Goal: Task Accomplishment & Management: Complete application form

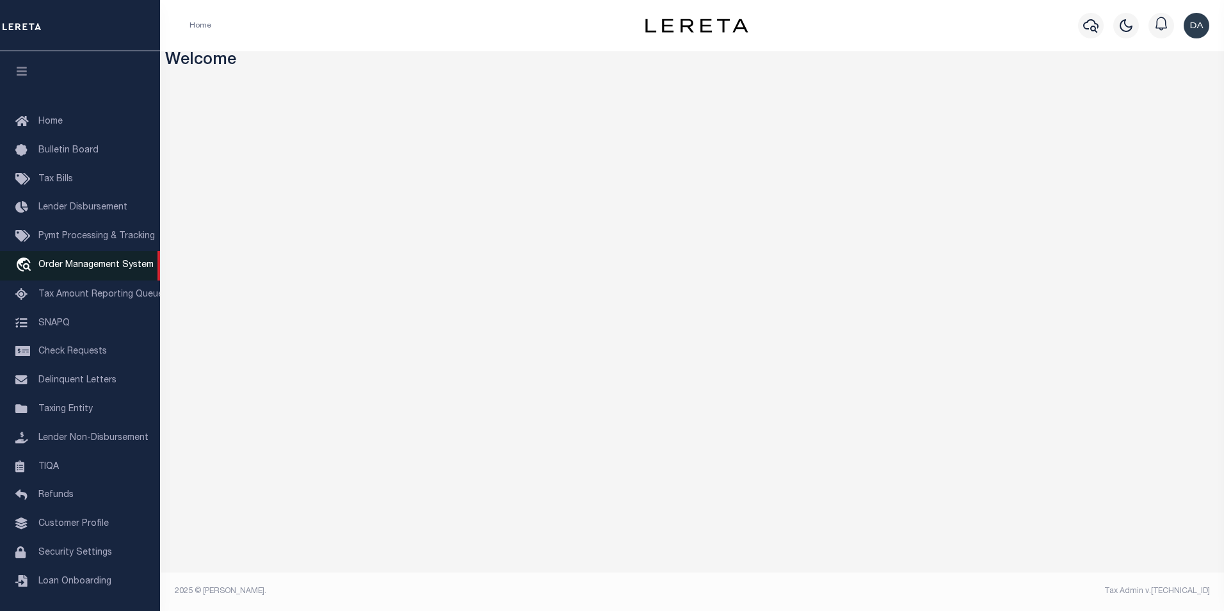
click at [88, 269] on span "Order Management System" at bounding box center [95, 265] width 115 height 9
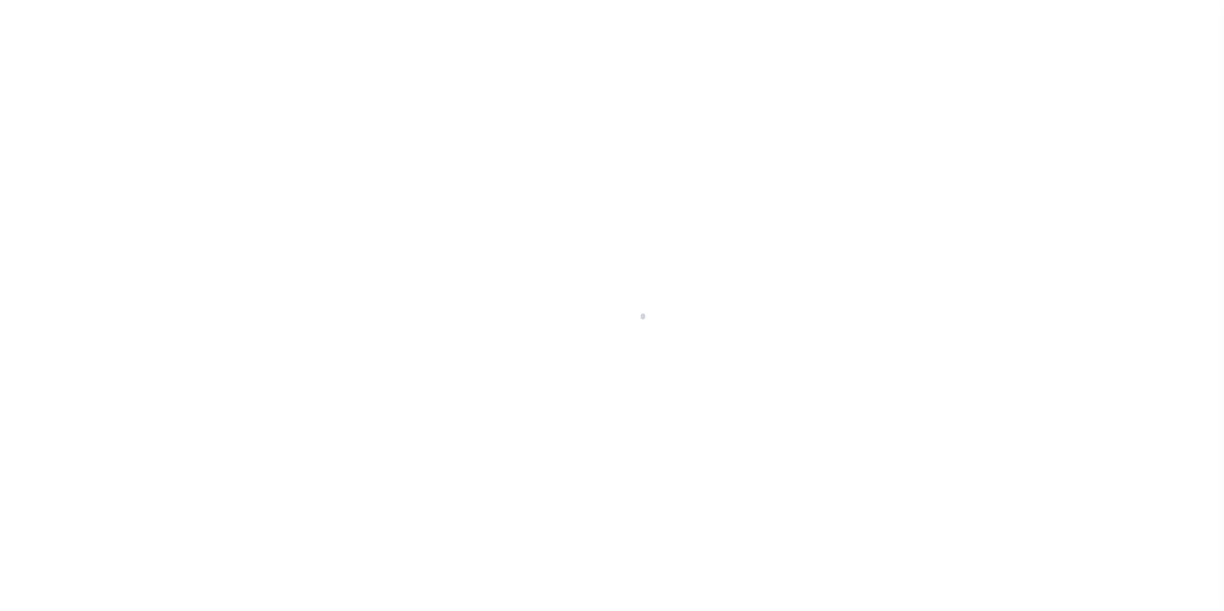
scroll to position [13, 0]
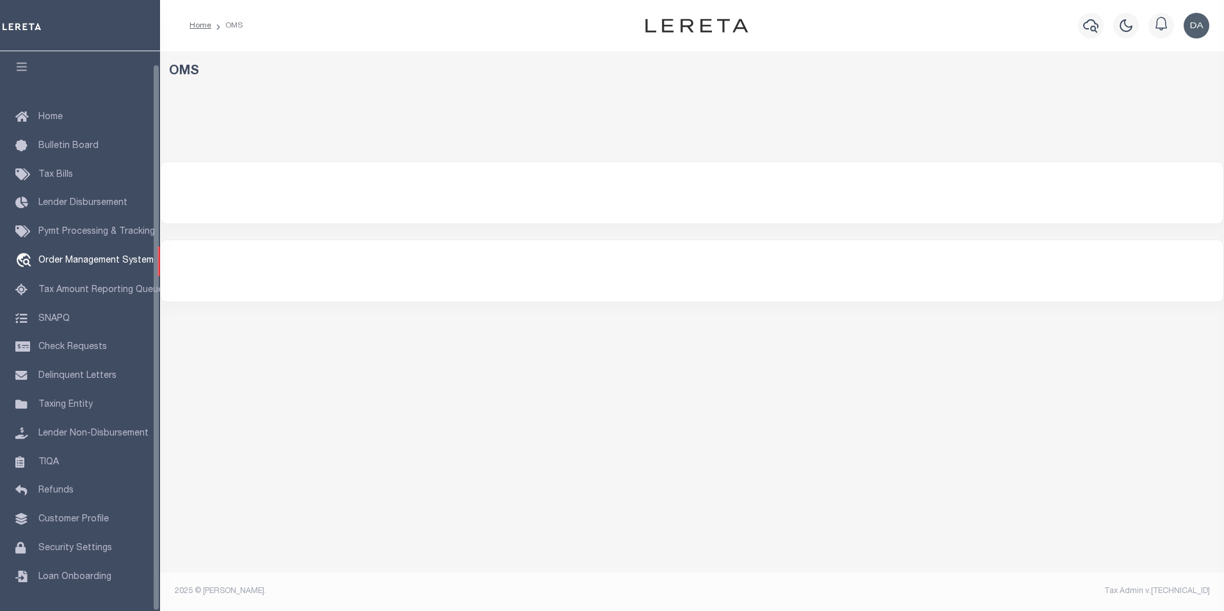
select select "200"
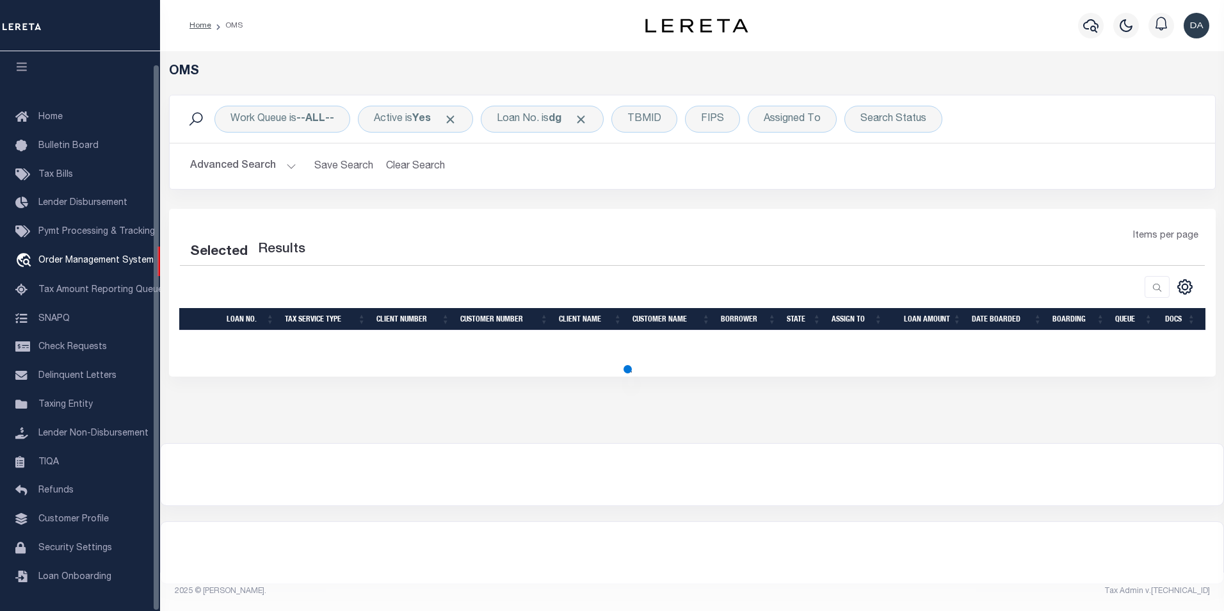
select select "200"
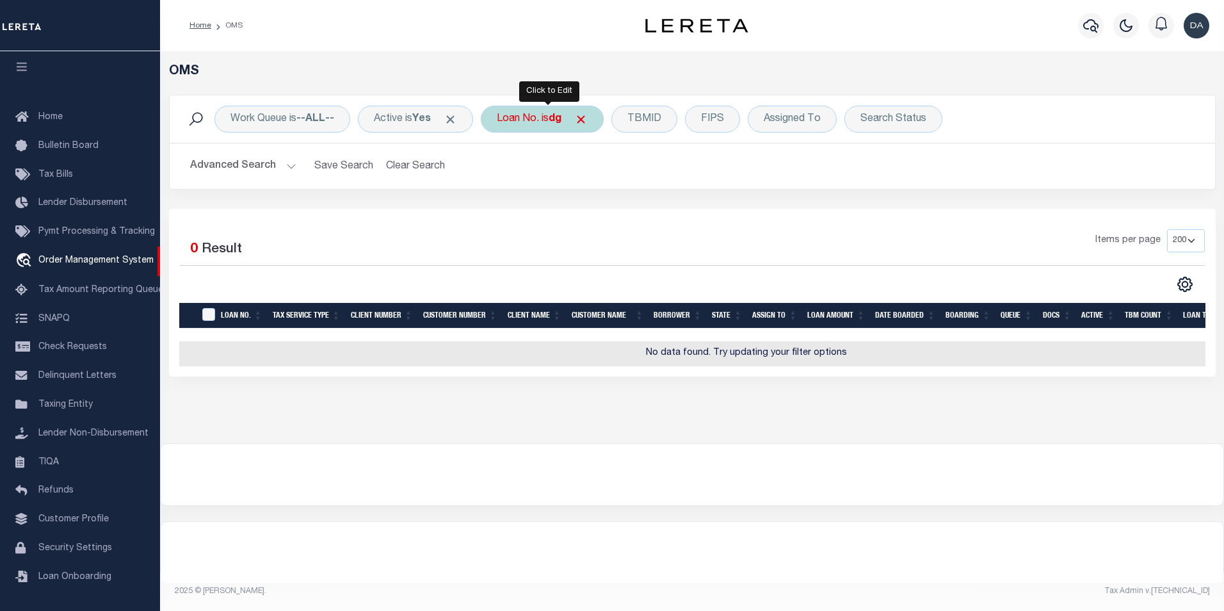
click at [535, 118] on div "Loan No. is dg" at bounding box center [542, 119] width 123 height 27
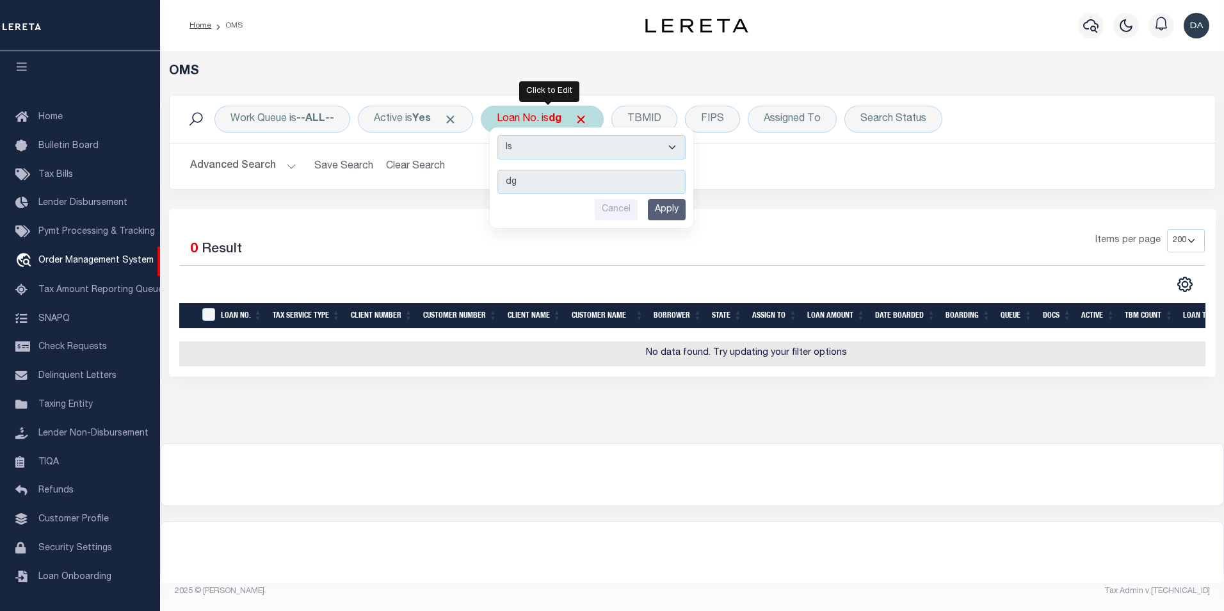
click at [549, 152] on select "Is Contains" at bounding box center [591, 147] width 188 height 24
select select "c"
click at [502, 135] on select "Is Contains" at bounding box center [591, 147] width 188 height 24
click at [677, 211] on input "Apply" at bounding box center [667, 209] width 38 height 21
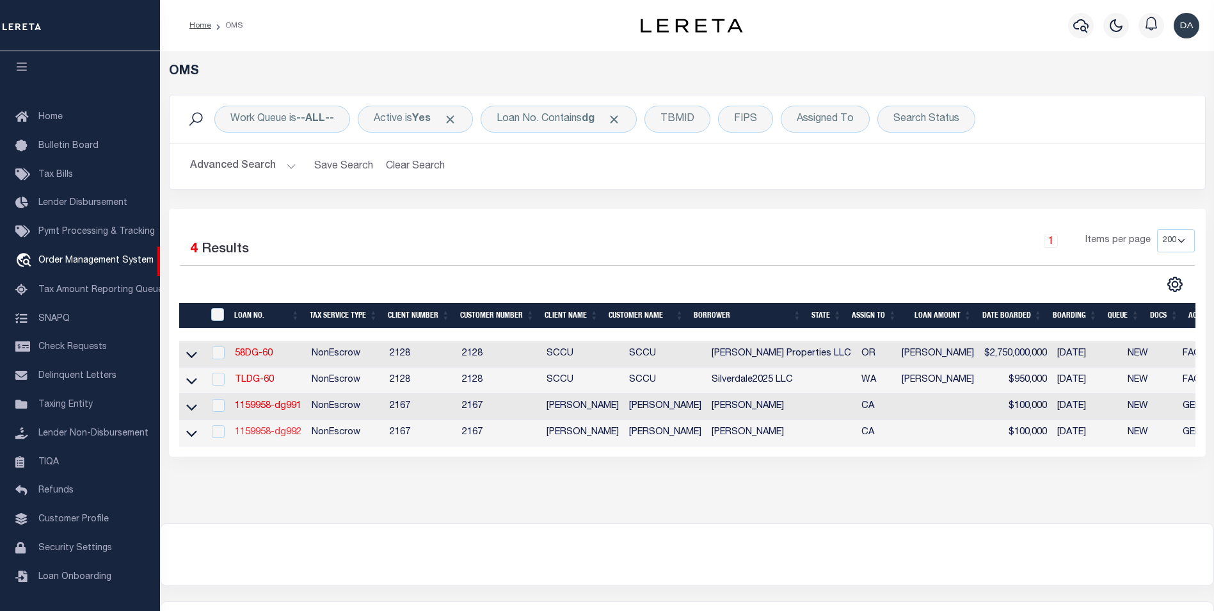
click at [284, 431] on link "1159958-dg992" at bounding box center [268, 432] width 67 height 9
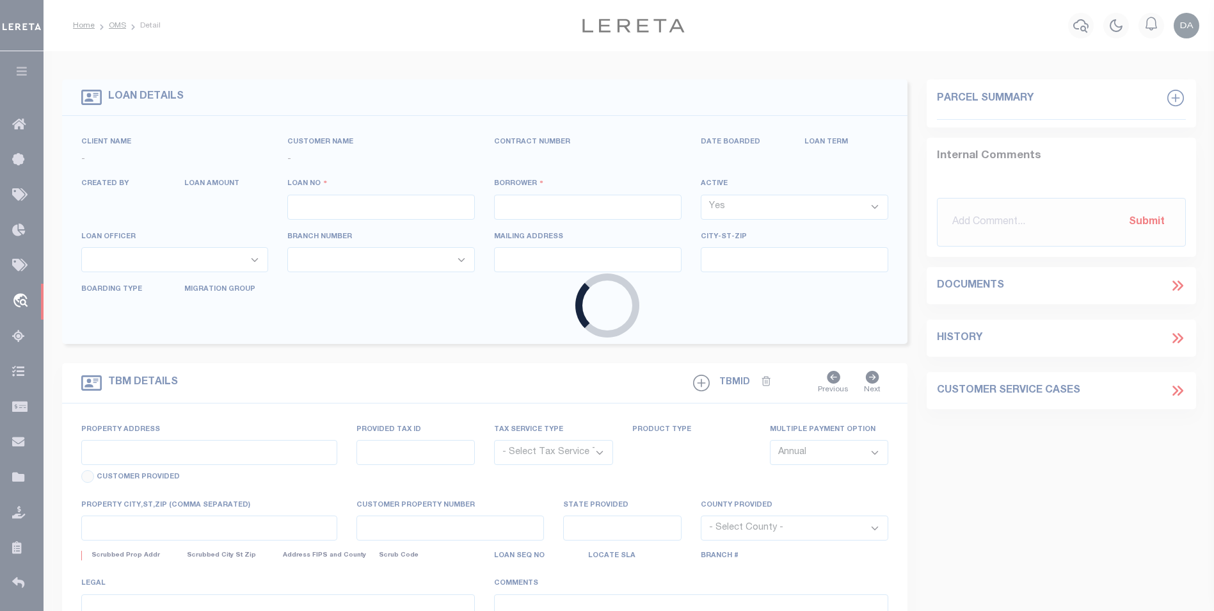
type input "1159958-dg992"
type input "[PERSON_NAME]"
select select
type input "91007"
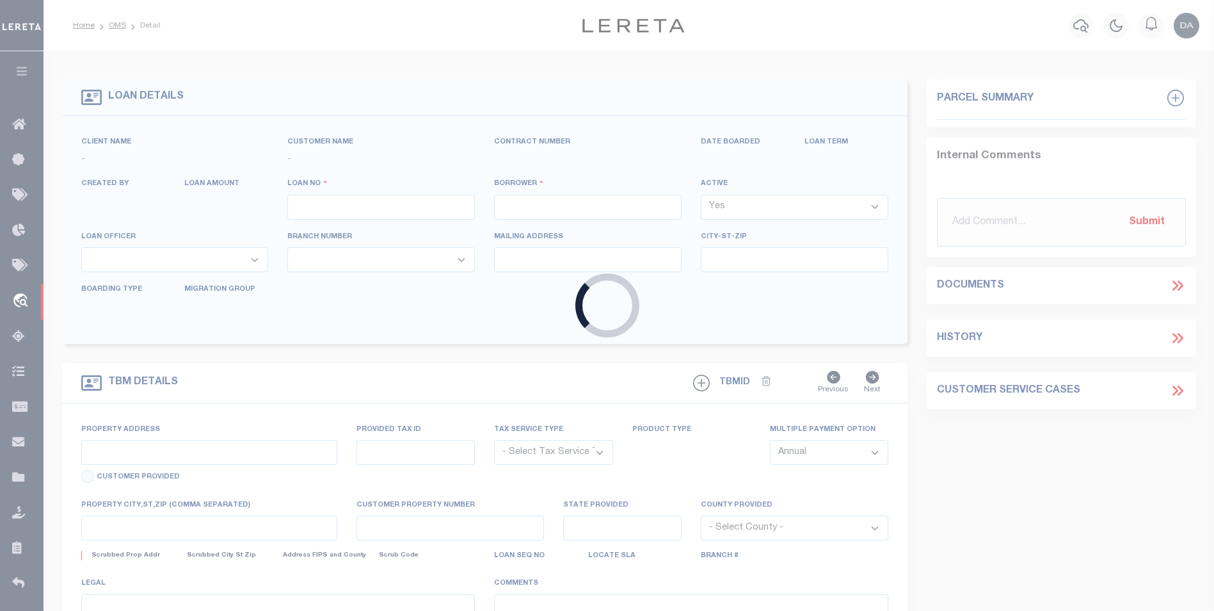
type input "[DATE]"
select select "10"
select select "NonEscrow"
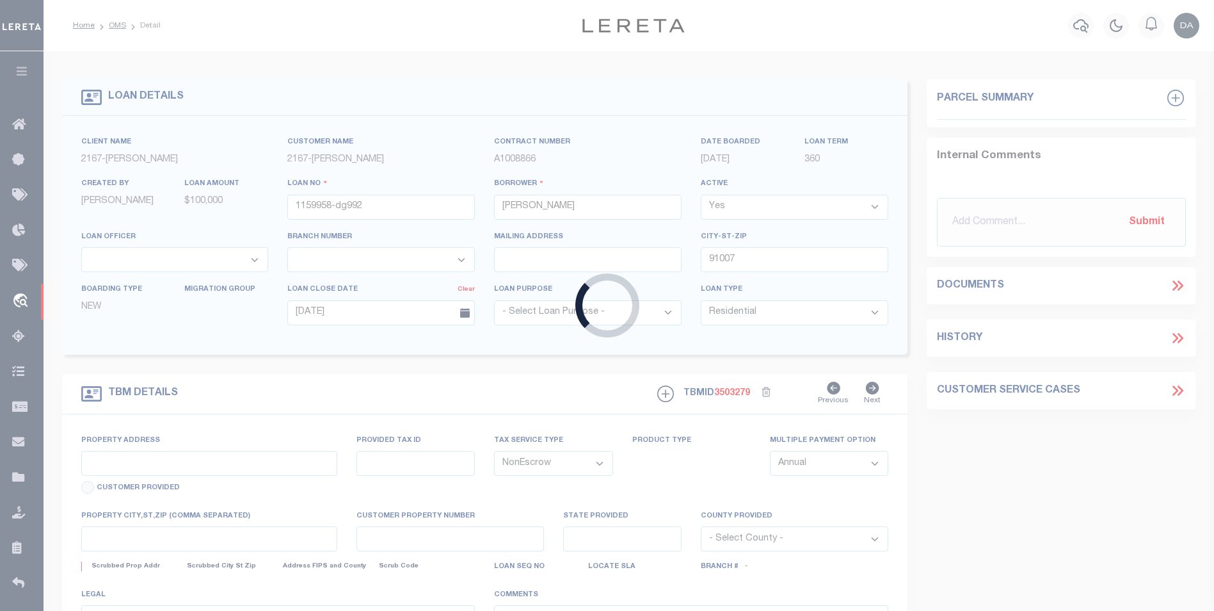
type input "[STREET_ADDRESS]"
select select
type input "ARCADIA CA 91007"
type input "CA"
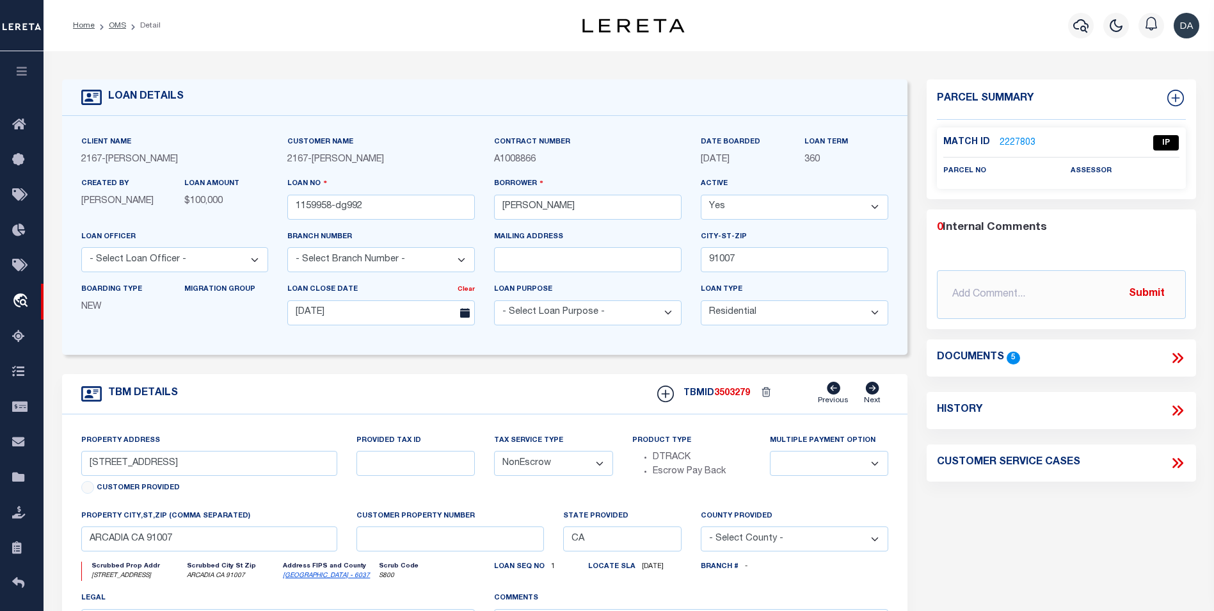
click at [1178, 355] on icon at bounding box center [1178, 358] width 17 height 17
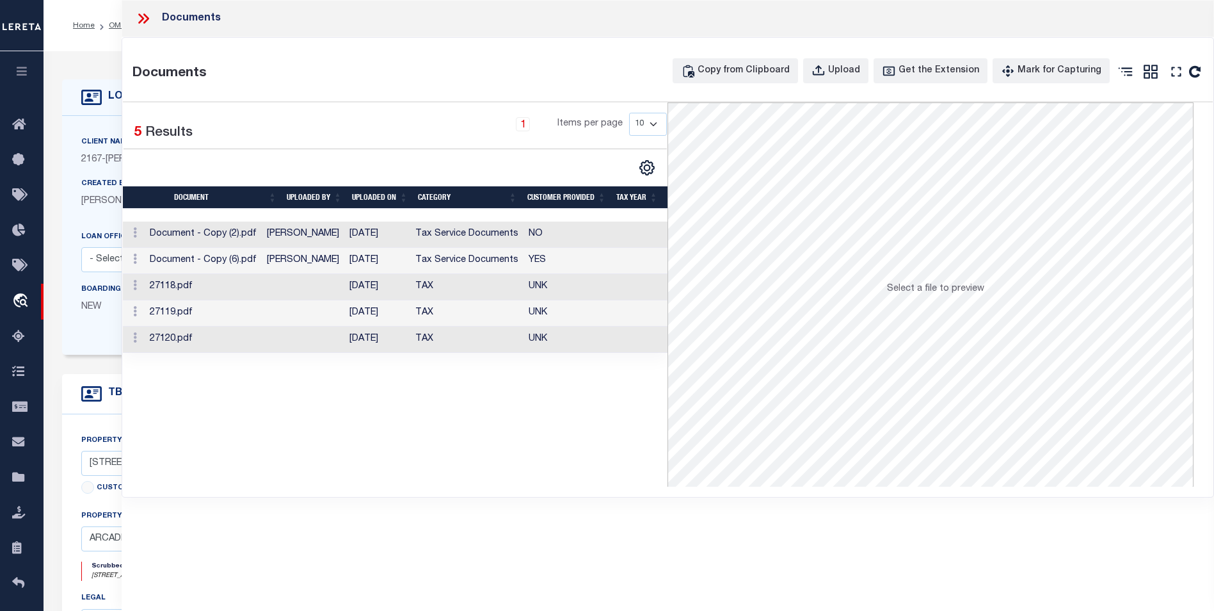
click at [463, 8] on div "Documents" at bounding box center [668, 18] width 1093 height 37
click at [826, 68] on icon "button" at bounding box center [819, 71] width 14 height 14
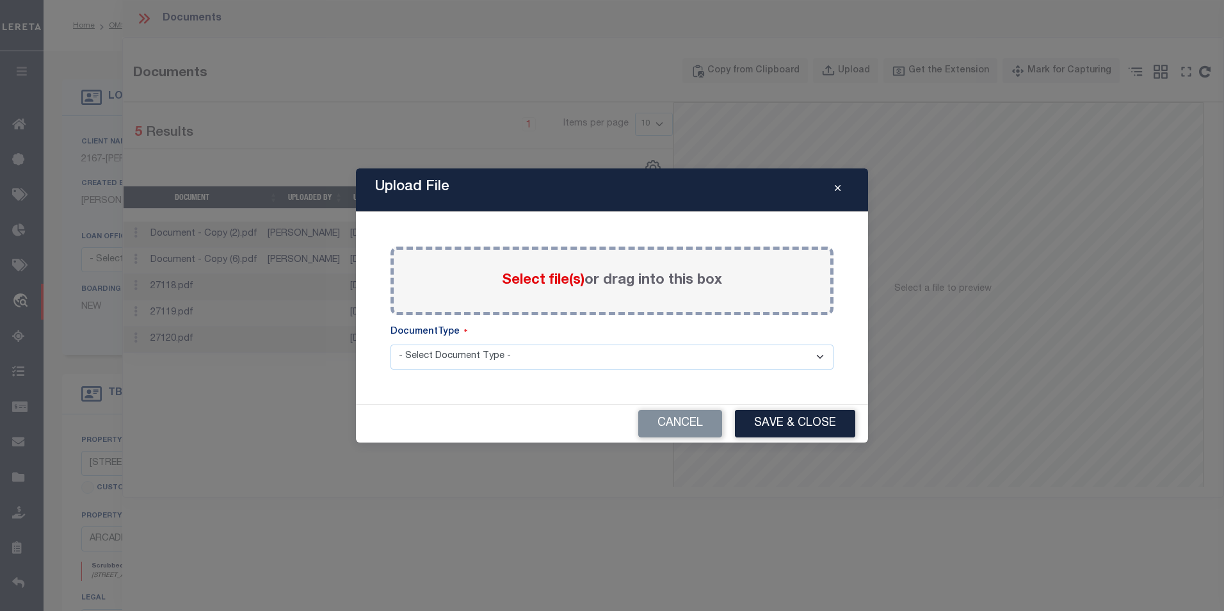
click at [547, 366] on select "- Select Document Type - Tax Service Documents" at bounding box center [611, 356] width 443 height 25
select select "TAX"
click at [390, 344] on select "- Select Document Type - Tax Service Documents" at bounding box center [611, 356] width 443 height 25
